Goal: Task Accomplishment & Management: Complete application form

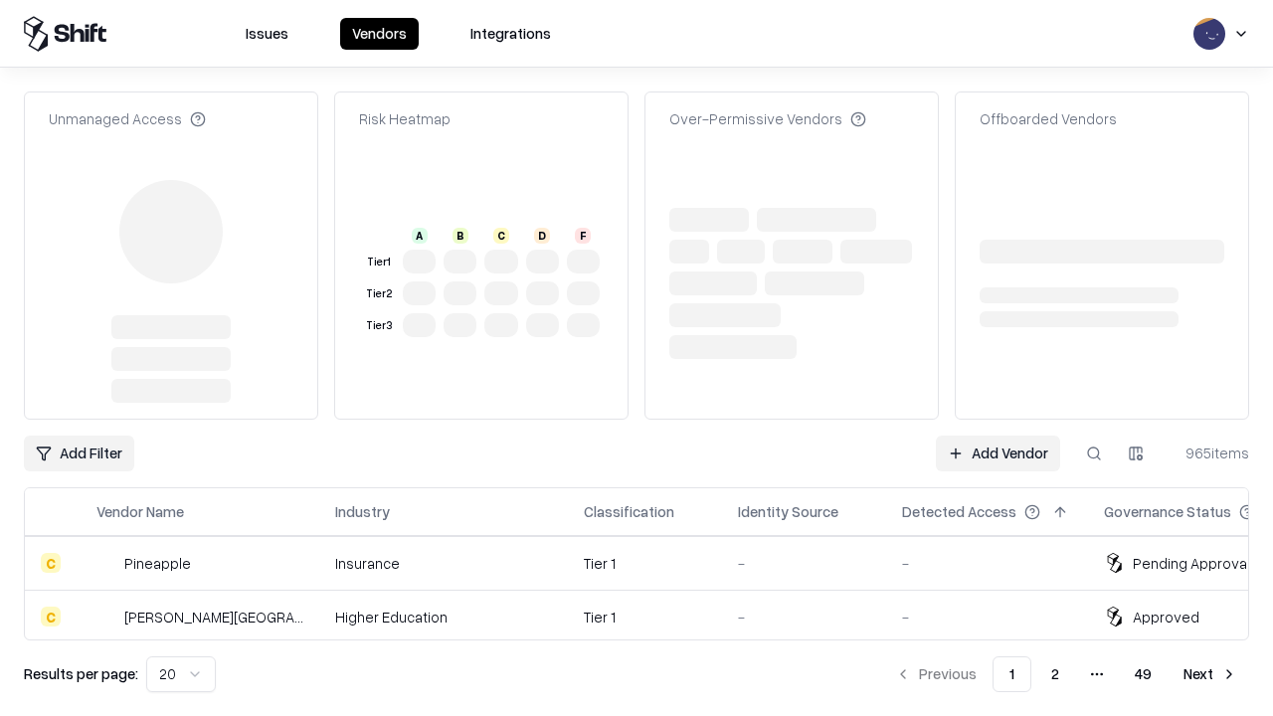
click at [998, 436] on link "Add Vendor" at bounding box center [998, 454] width 124 height 36
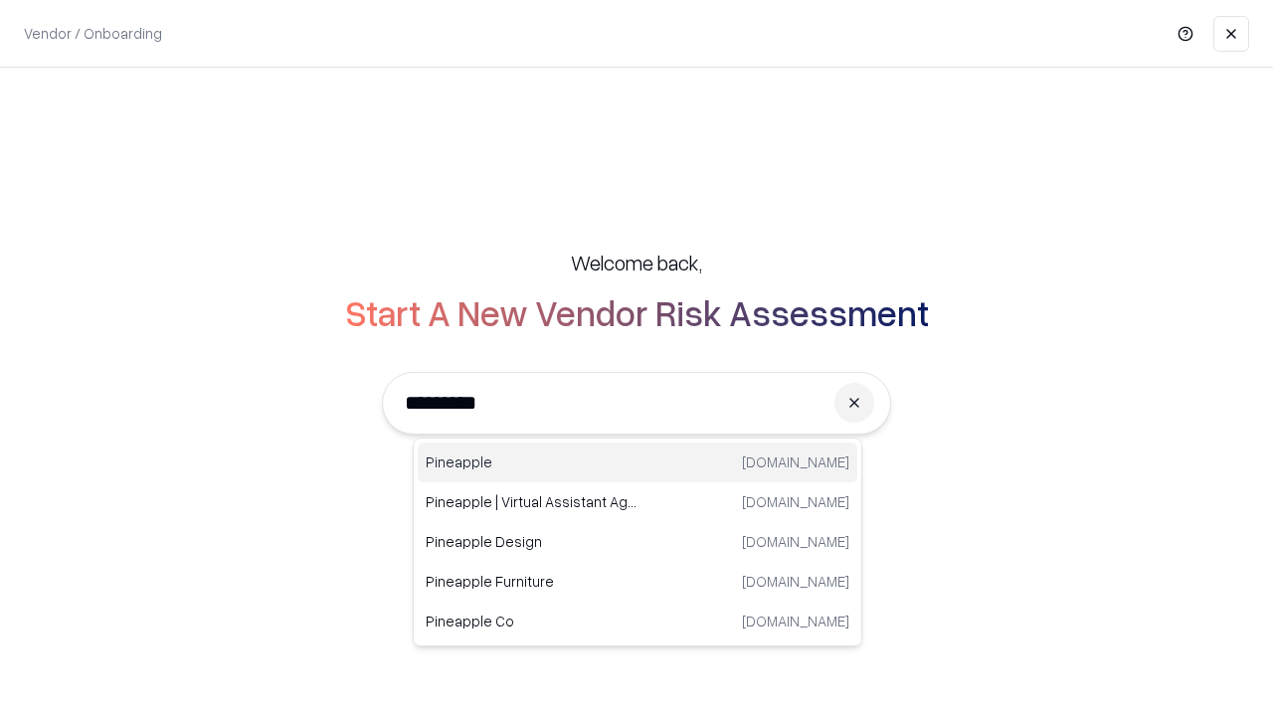
click at [638, 463] on div "Pineapple [DOMAIN_NAME]" at bounding box center [638, 463] width 440 height 40
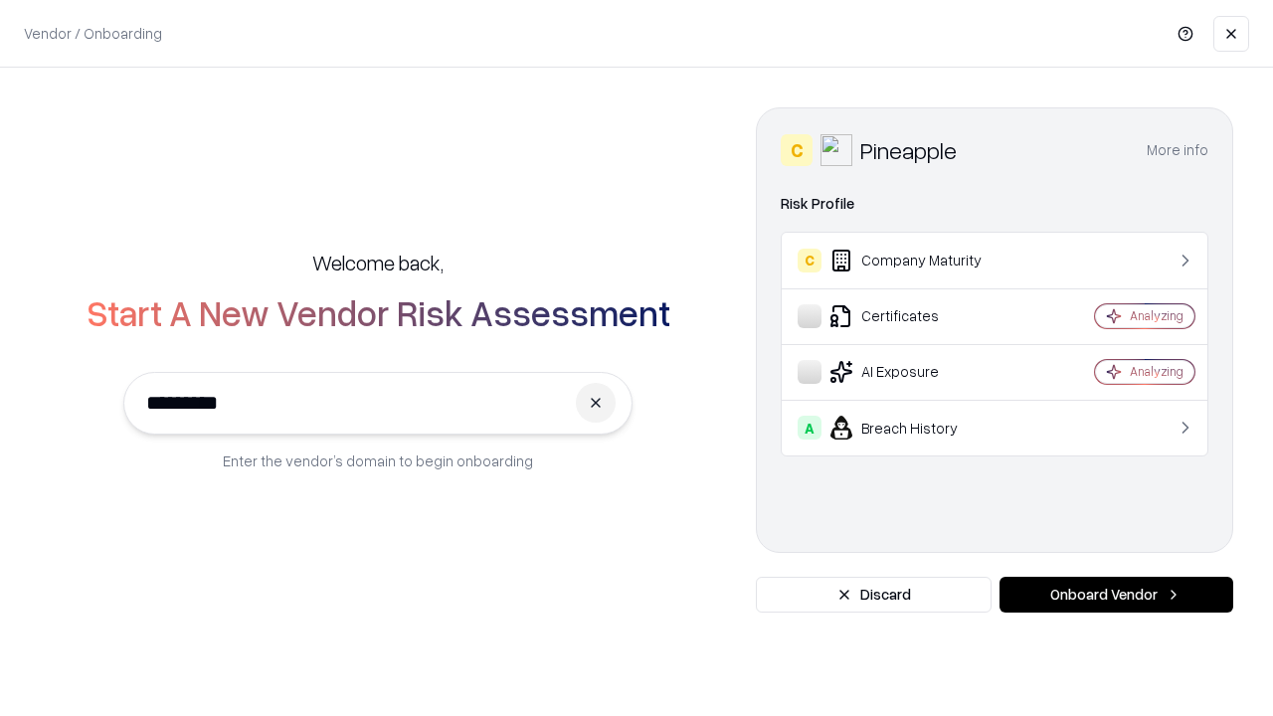
type input "*********"
click at [1116, 595] on button "Onboard Vendor" at bounding box center [1117, 595] width 234 height 36
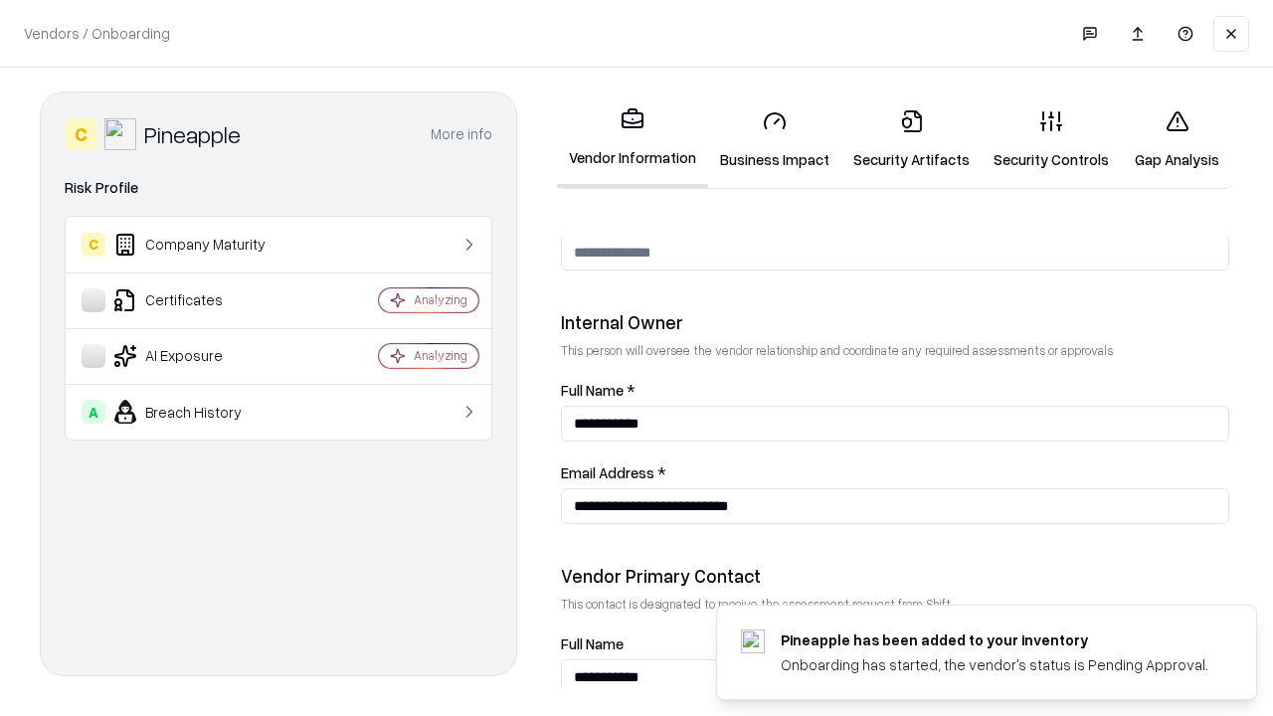
scroll to position [1031, 0]
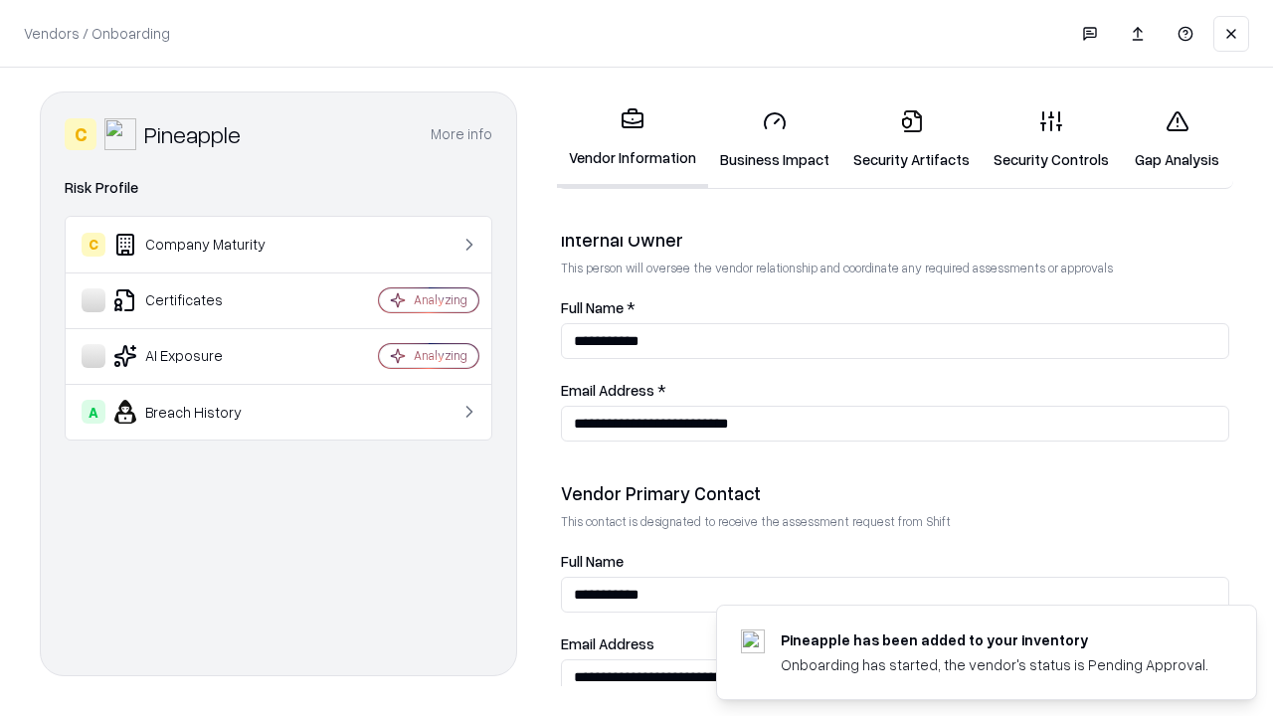
click at [775, 139] on link "Business Impact" at bounding box center [774, 140] width 133 height 93
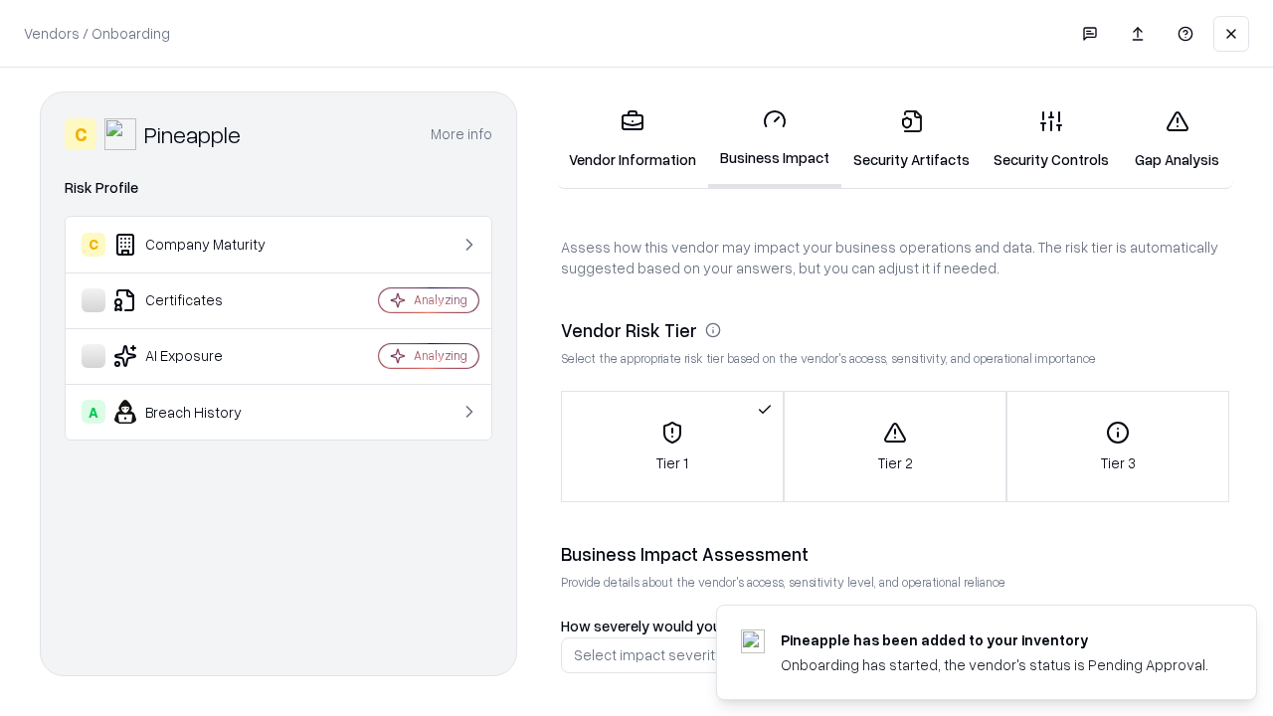
click at [1177, 139] on link "Gap Analysis" at bounding box center [1177, 140] width 112 height 93
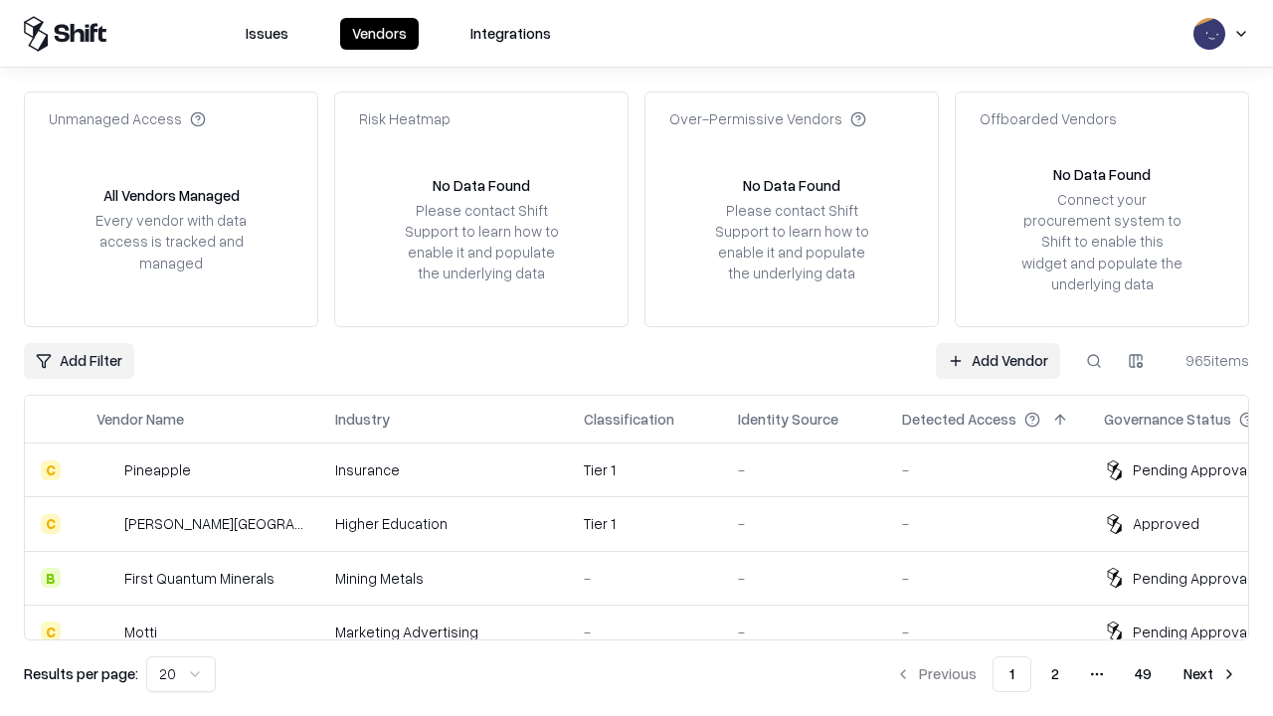
click at [998, 360] on link "Add Vendor" at bounding box center [998, 361] width 124 height 36
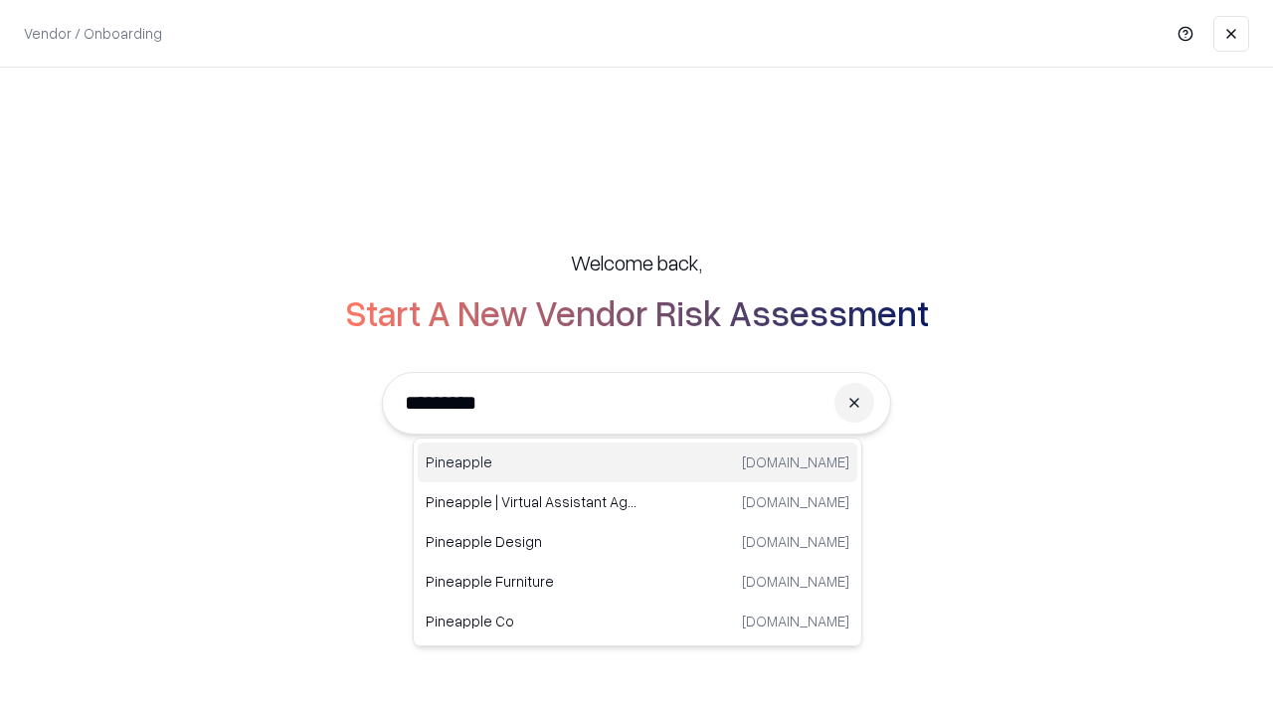
click at [638, 463] on div "Pineapple [DOMAIN_NAME]" at bounding box center [638, 463] width 440 height 40
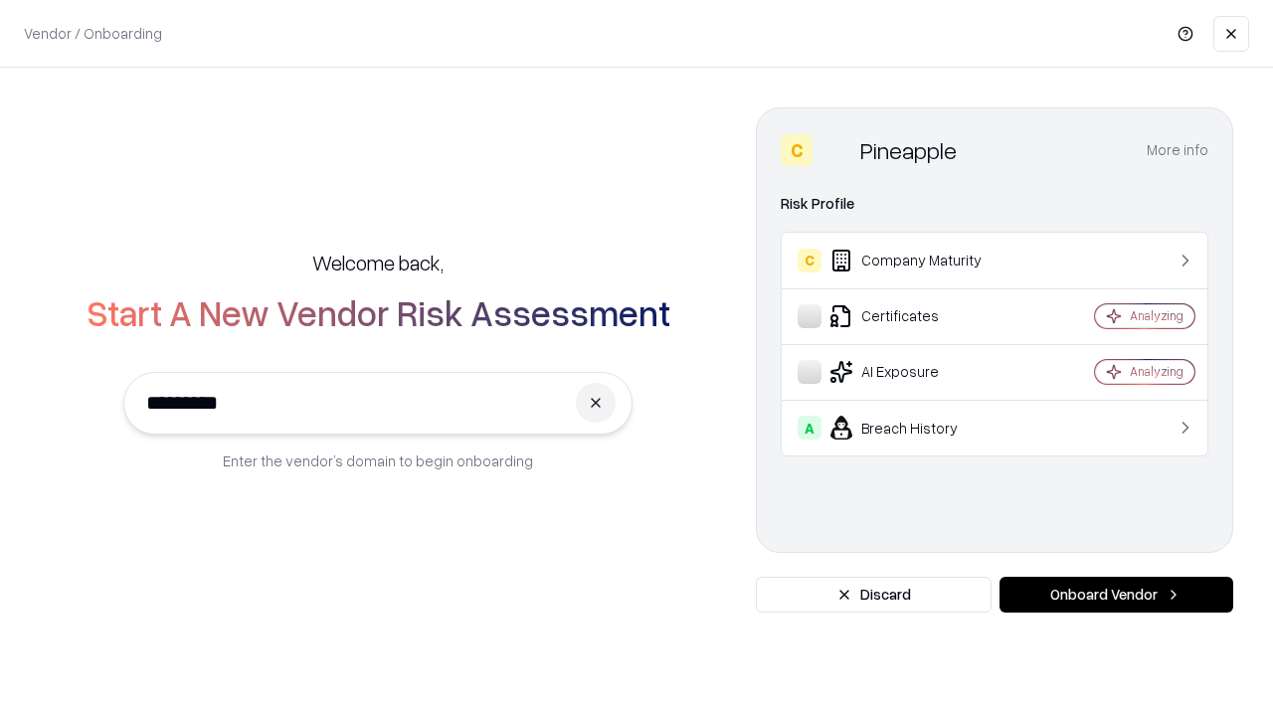
type input "*********"
click at [1116, 595] on button "Onboard Vendor" at bounding box center [1117, 595] width 234 height 36
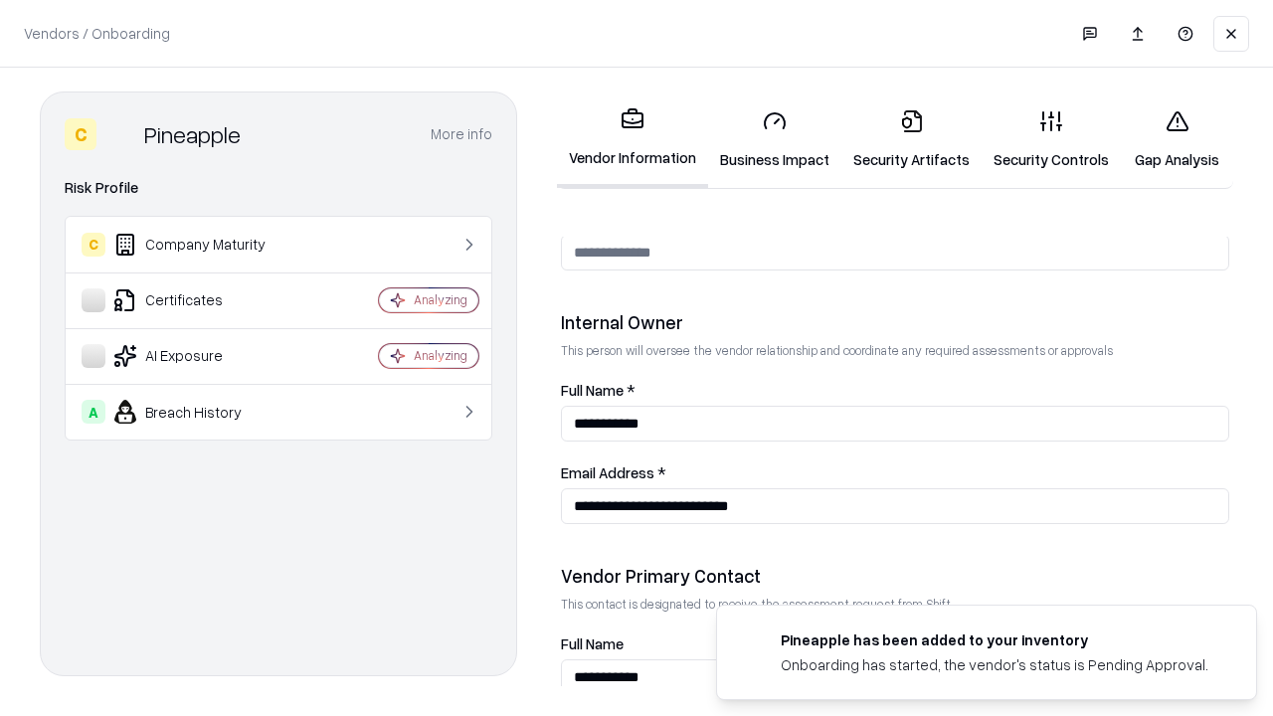
scroll to position [1031, 0]
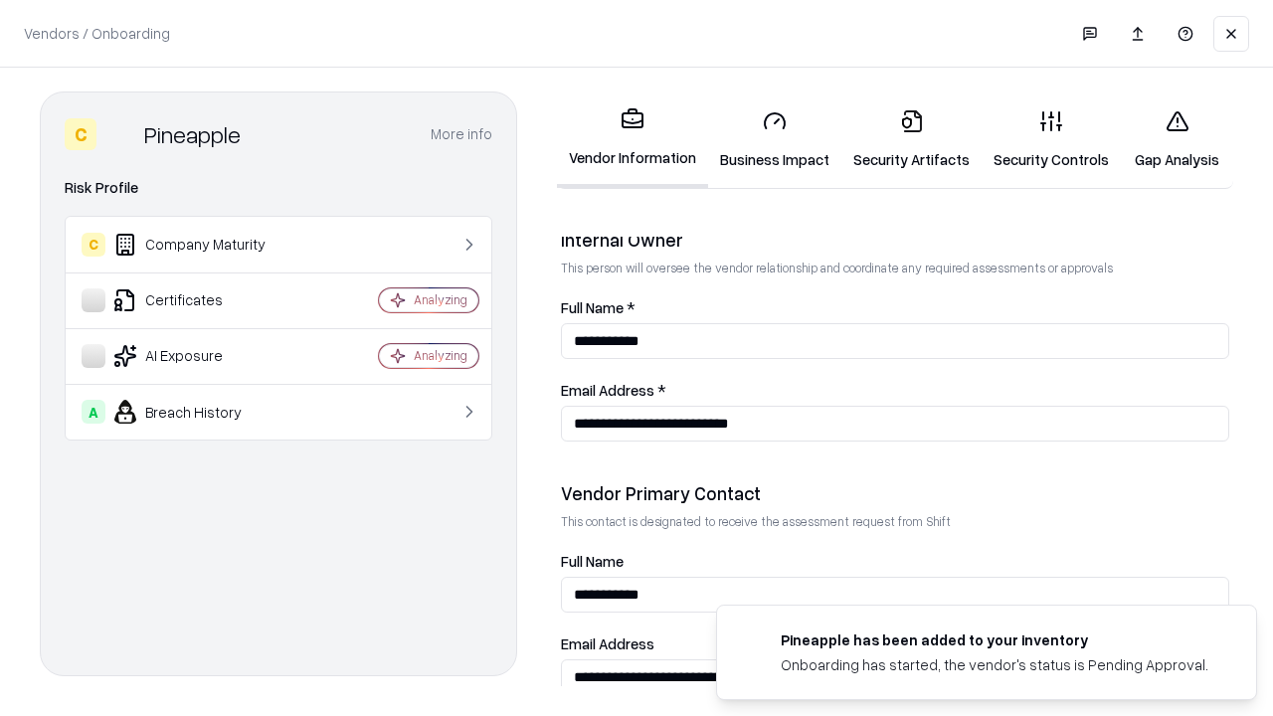
click at [1177, 139] on link "Gap Analysis" at bounding box center [1177, 140] width 112 height 93
